Goal: Task Accomplishment & Management: Use online tool/utility

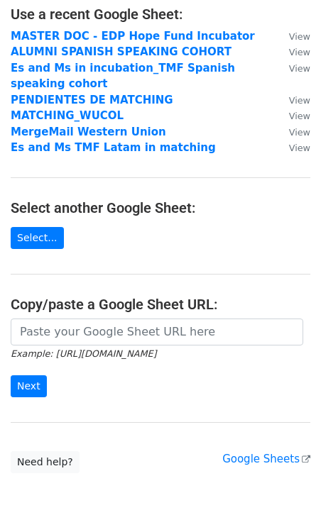
scroll to position [161, 0]
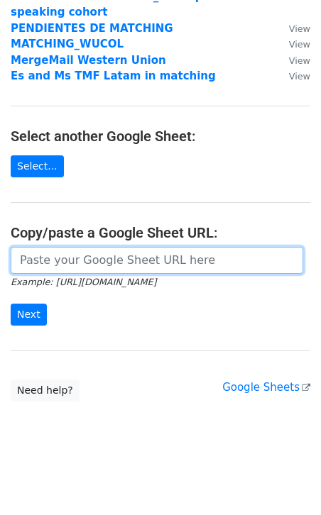
click at [113, 261] on input "url" at bounding box center [157, 260] width 292 height 27
paste input "[URL][DOMAIN_NAME]"
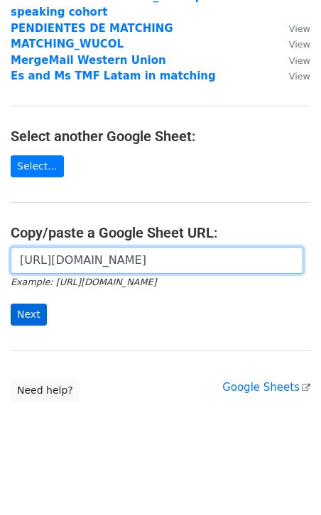
type input "https://docs.google.com/spreadsheets/d/1nfGrSsTBa_glSkzO5DpQRk8lK0Q1VPPZWF_AZ2I…"
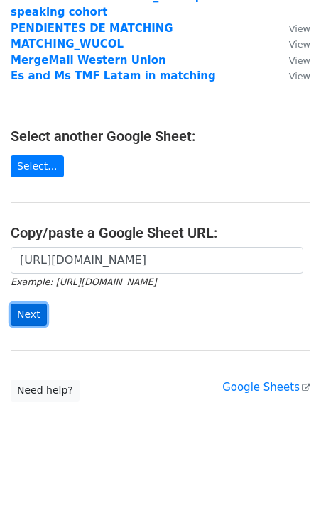
click at [23, 315] on input "Next" at bounding box center [29, 315] width 36 height 22
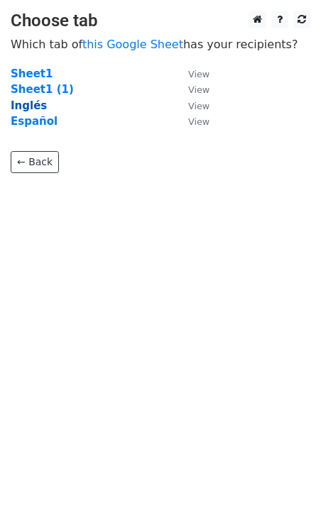
click at [34, 108] on strong "Inglés" at bounding box center [29, 105] width 36 height 13
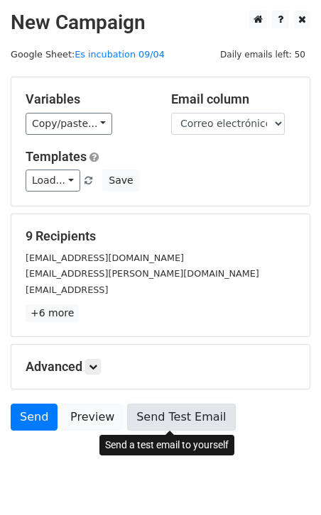
click at [136, 413] on link "Send Test Email" at bounding box center [181, 417] width 108 height 27
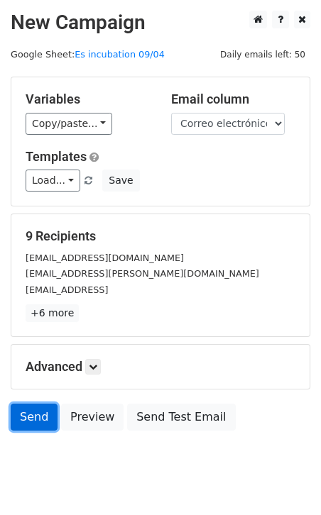
click at [33, 417] on link "Send" at bounding box center [34, 417] width 47 height 27
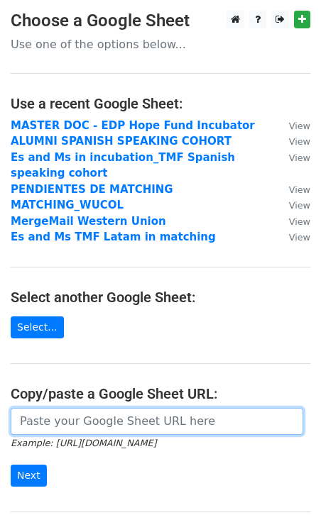
click at [144, 427] on input "url" at bounding box center [157, 421] width 292 height 27
paste input "[URL][DOMAIN_NAME]"
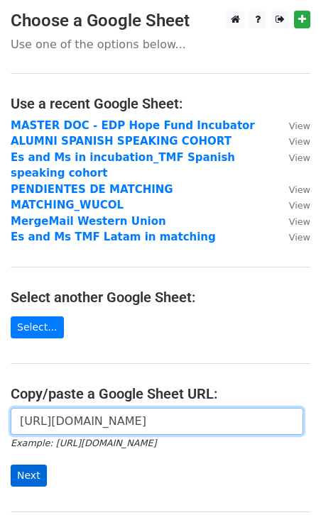
type input "[URL][DOMAIN_NAME]"
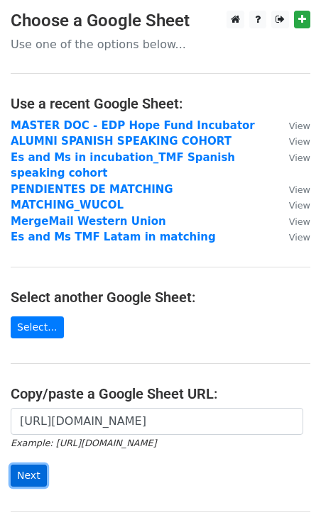
click at [33, 475] on input "Next" at bounding box center [29, 476] width 36 height 22
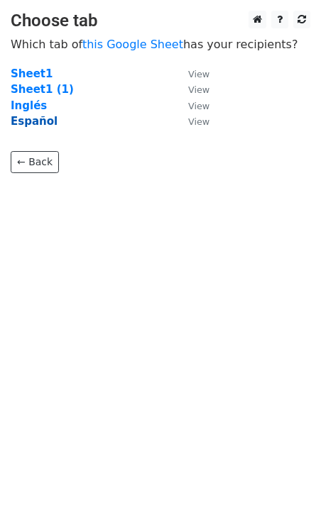
click at [41, 122] on strong "Español" at bounding box center [34, 121] width 47 height 13
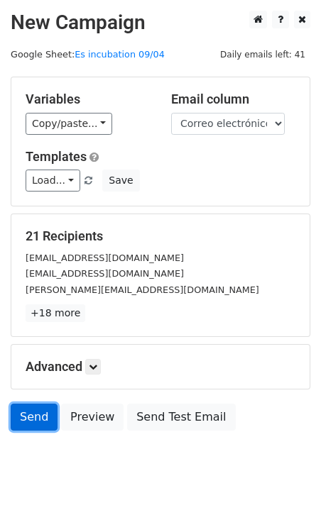
click at [33, 412] on link "Send" at bounding box center [34, 417] width 47 height 27
